Goal: Task Accomplishment & Management: Manage account settings

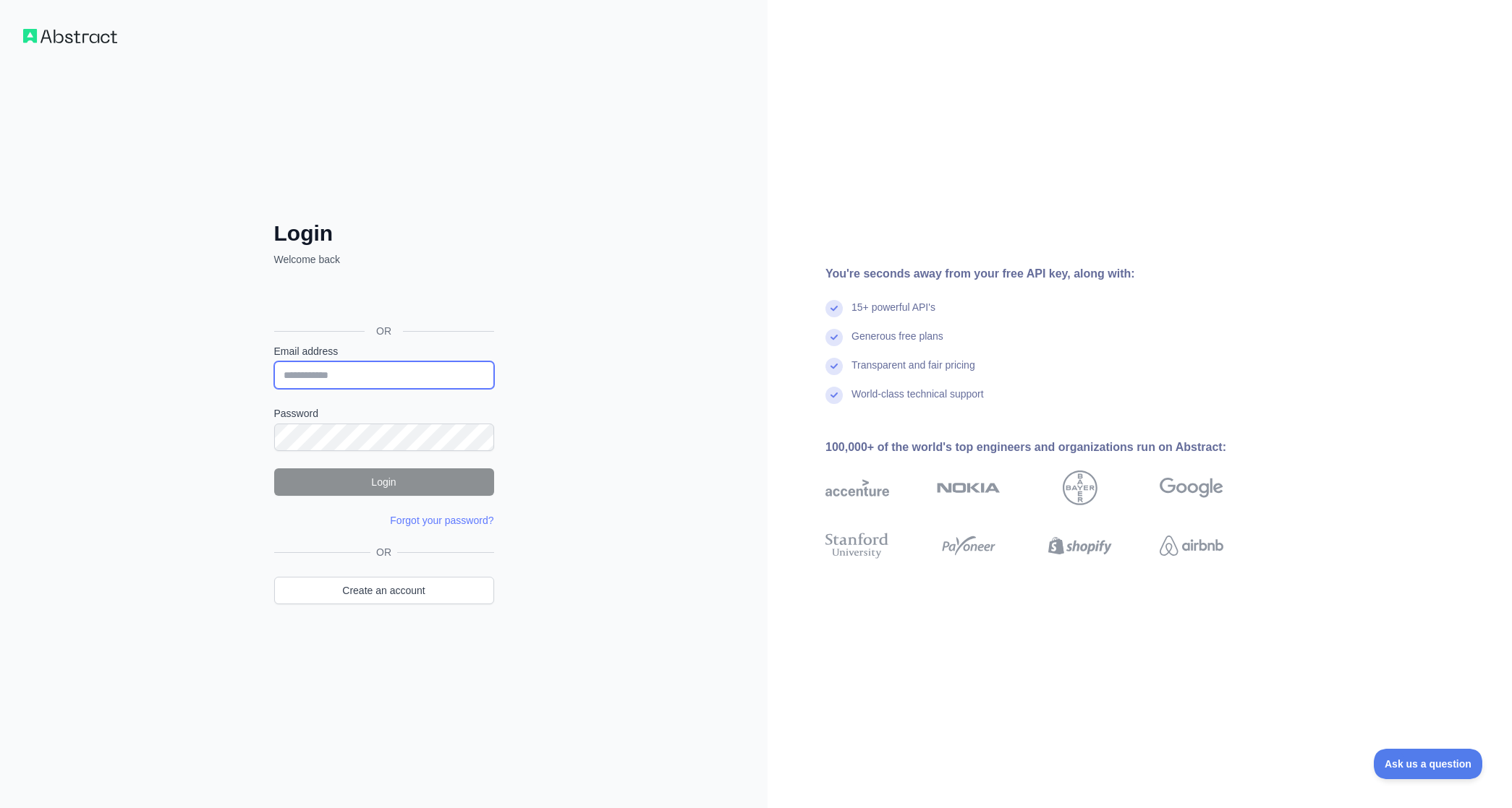
click at [349, 376] on input "Email address" at bounding box center [384, 375] width 220 height 28
type input "**********"
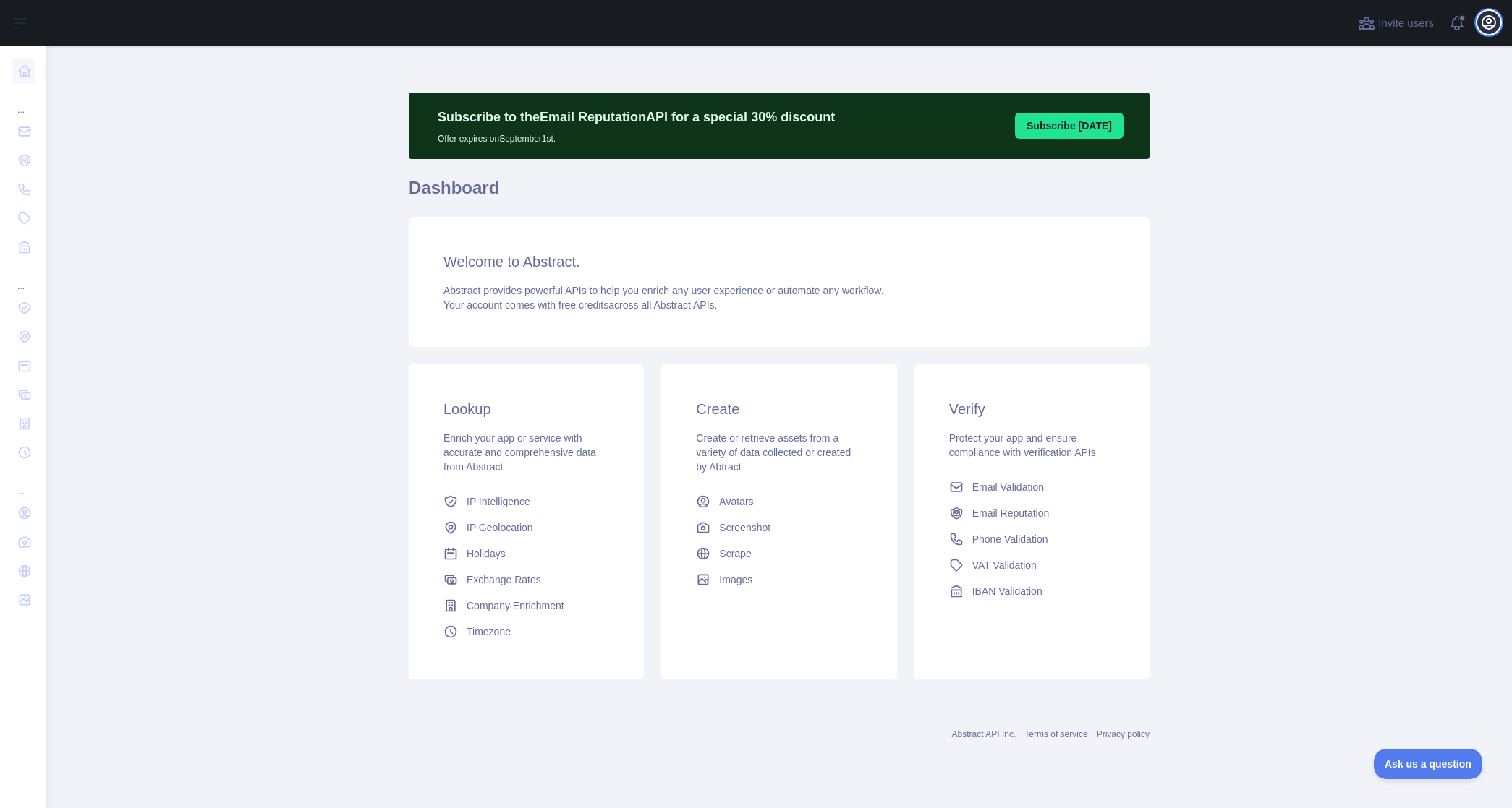
click at [1488, 22] on icon "button" at bounding box center [1488, 22] width 13 height 13
click at [1379, 159] on button "Billing" at bounding box center [1419, 157] width 162 height 26
